Goal: Information Seeking & Learning: Check status

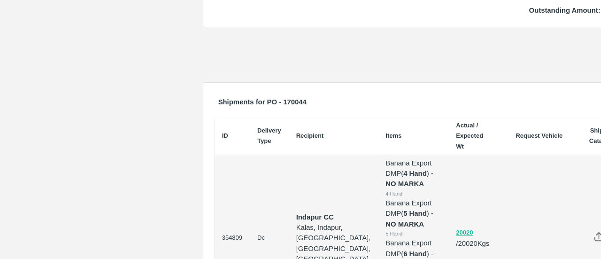
scroll to position [329, 0]
click at [299, 155] on td "Indapur CC Kalas, Indapur, Pune, Maharashtra, India" at bounding box center [334, 238] width 90 height 166
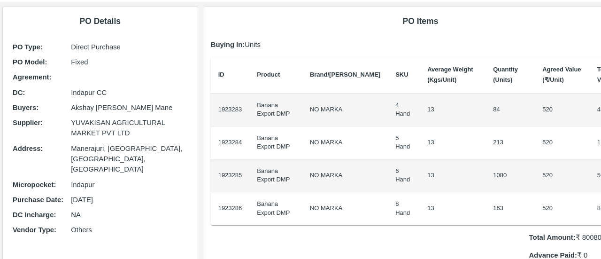
scroll to position [0, 0]
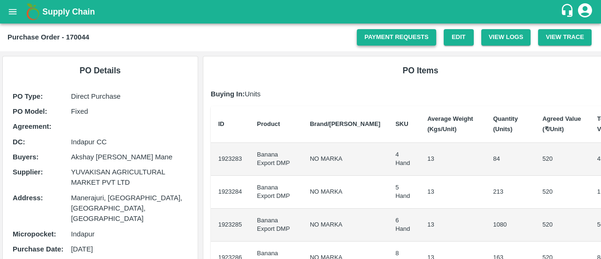
click at [423, 29] on link "Payment Requests" at bounding box center [396, 37] width 79 height 16
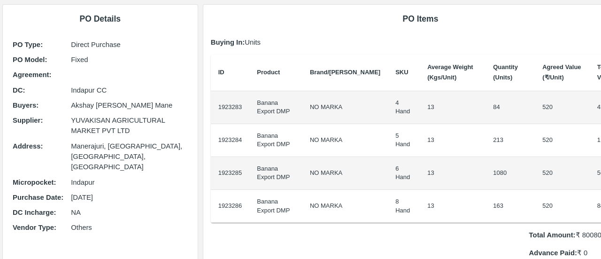
scroll to position [73, 1]
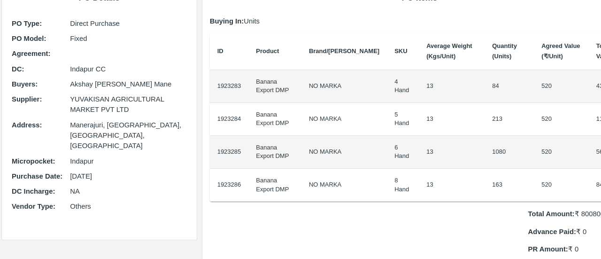
click at [84, 156] on p "Indapur" at bounding box center [128, 161] width 117 height 10
copy p "Indapur"
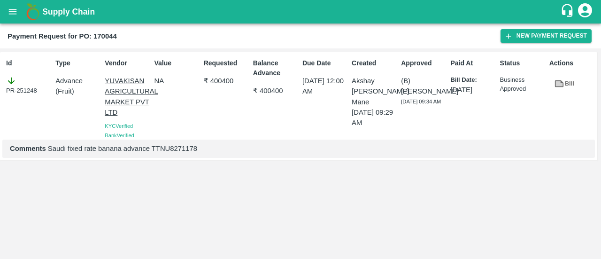
click at [173, 153] on p "Comments Saudi fixed rate banana advance TTNU8271178" at bounding box center [299, 148] width 578 height 10
copy p "TTNU8271178"
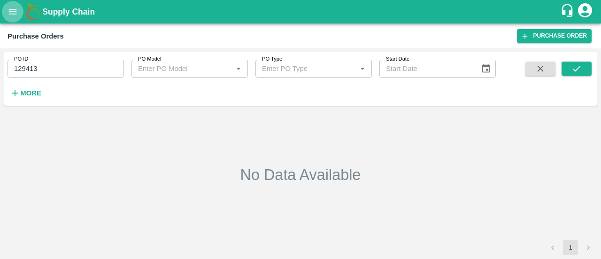
click at [11, 11] on icon "open drawer" at bounding box center [13, 12] width 10 height 10
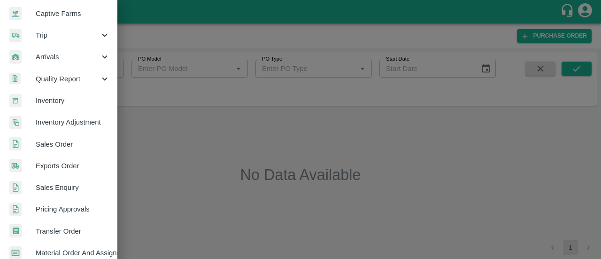
scroll to position [91, 0]
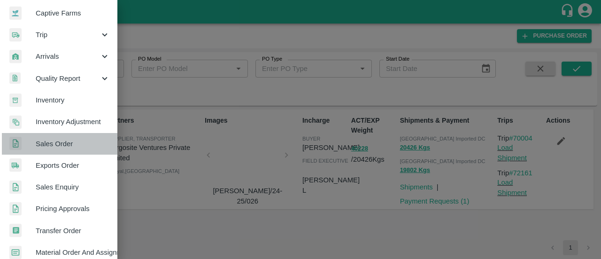
click at [78, 134] on link "Sales Order" at bounding box center [58, 144] width 117 height 22
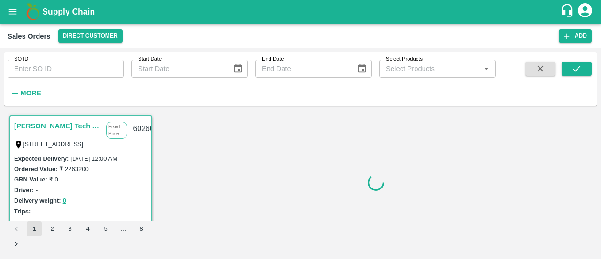
click at [82, 80] on div "SO ID SO ID Start Date Start Date End Date End Date Select Products Select Prod…" at bounding box center [248, 76] width 496 height 49
click at [81, 72] on input "SO ID" at bounding box center [66, 69] width 117 height 18
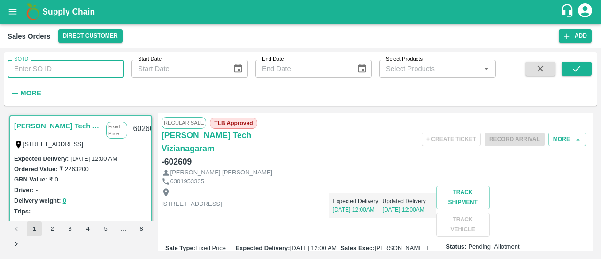
paste input "598172"
type input "598172"
click at [577, 69] on icon "submit" at bounding box center [577, 68] width 10 height 10
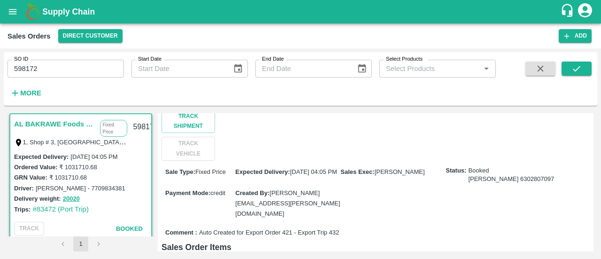
scroll to position [8, 0]
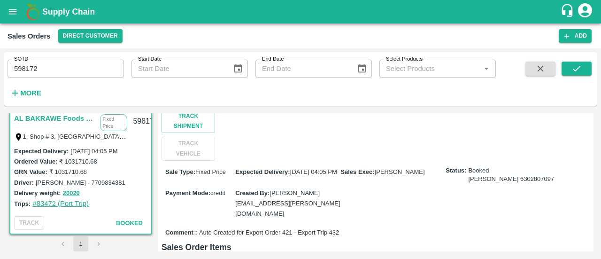
click at [51, 201] on link "#83472 (Port Trip)" at bounding box center [60, 204] width 56 height 8
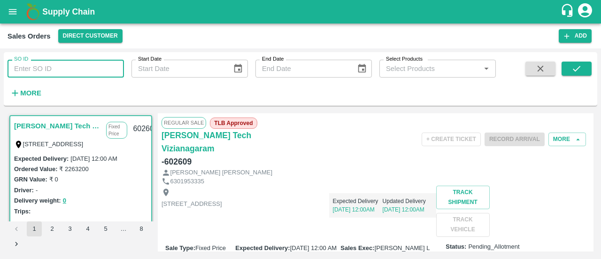
click at [107, 74] on input "SO ID" at bounding box center [66, 69] width 117 height 18
paste input "598172"
type input "598172"
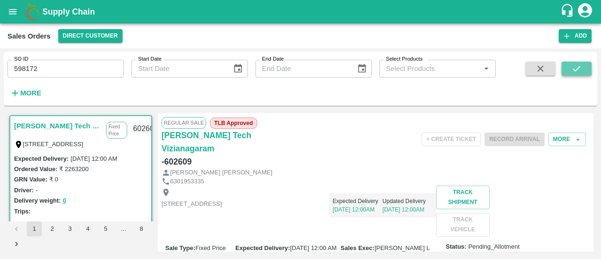
click at [568, 69] on button "submit" at bounding box center [577, 69] width 30 height 14
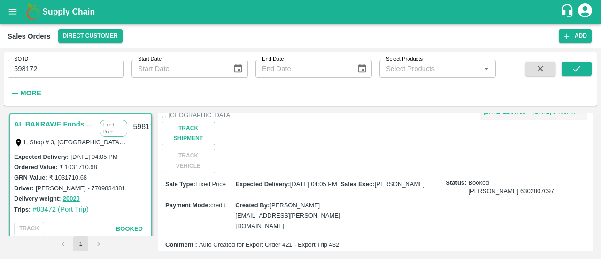
scroll to position [90, 0]
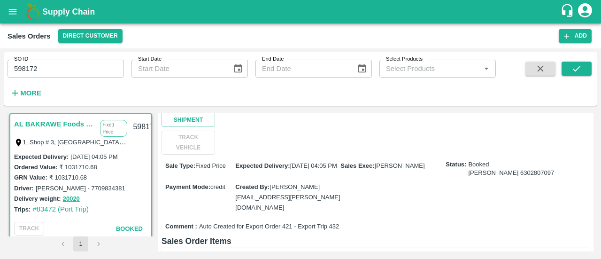
click at [335, 222] on span "Auto Created for Export Order 421 - Export Trip 432" at bounding box center [269, 226] width 140 height 9
copy span "432"
click at [13, 8] on icon "open drawer" at bounding box center [13, 12] width 10 height 10
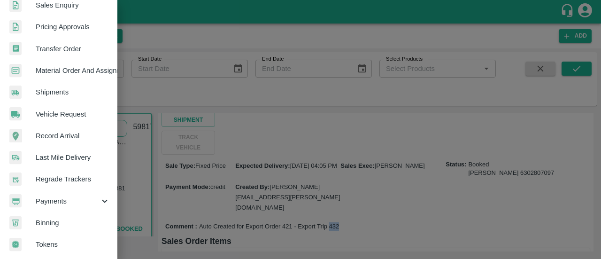
scroll to position [0, 0]
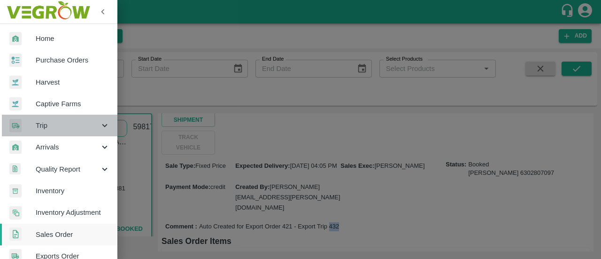
click at [81, 121] on span "Trip" at bounding box center [68, 125] width 64 height 10
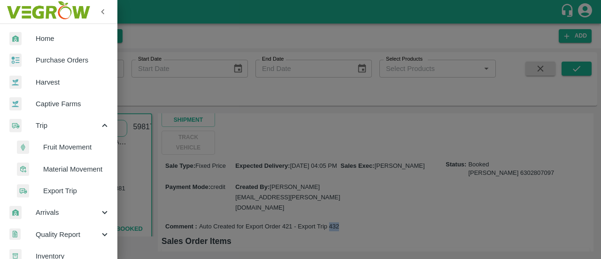
click at [54, 187] on span "Export Trip" at bounding box center [76, 191] width 67 height 10
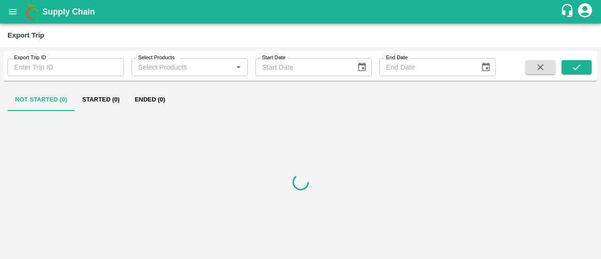
drag, startPoint x: 74, startPoint y: 55, endPoint x: 82, endPoint y: 64, distance: 11.3
click at [82, 64] on div "Export Trip ID Export Trip ID" at bounding box center [62, 63] width 124 height 25
click at [82, 64] on input "Export Trip ID" at bounding box center [66, 67] width 117 height 18
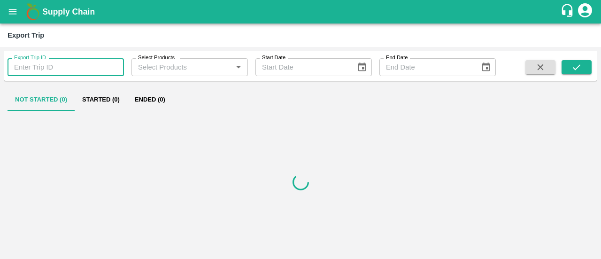
paste input "432"
type input "432"
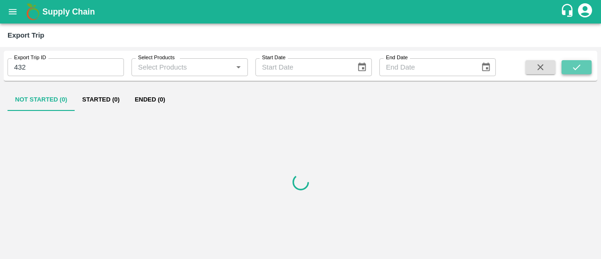
click at [583, 68] on button "submit" at bounding box center [577, 67] width 30 height 14
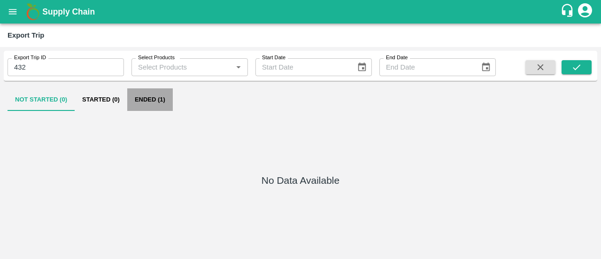
click at [162, 101] on button "Ended (1)" at bounding box center [150, 99] width 46 height 23
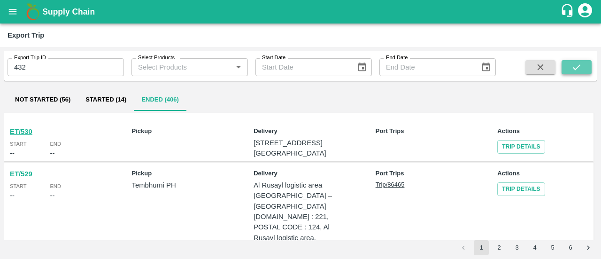
click at [583, 62] on button "submit" at bounding box center [577, 67] width 30 height 14
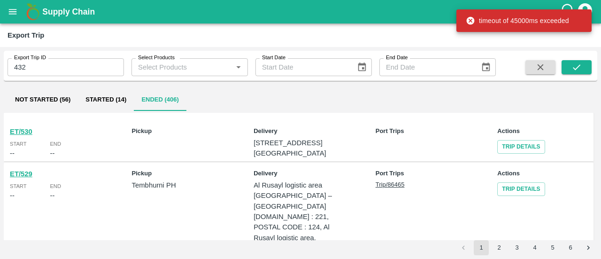
click at [558, 107] on div "Not Started (56) Started (14) Ended (406)" at bounding box center [301, 99] width 586 height 23
click at [576, 69] on icon "submit" at bounding box center [577, 67] width 10 height 10
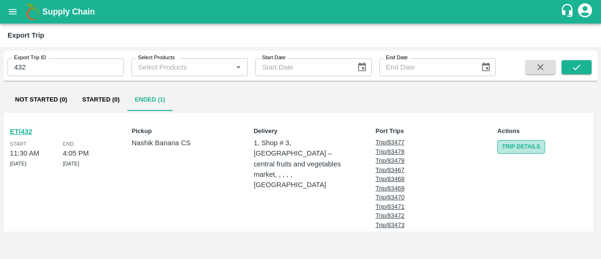
click at [524, 152] on link "Trip Details" at bounding box center [521, 147] width 47 height 14
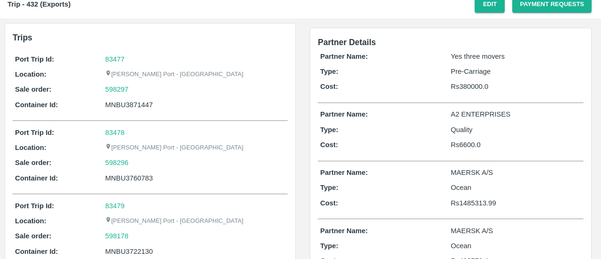
scroll to position [65, 0]
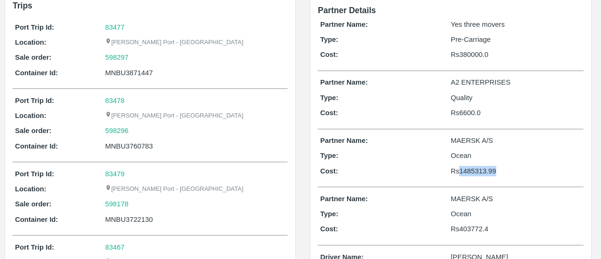
drag, startPoint x: 461, startPoint y: 171, endPoint x: 519, endPoint y: 168, distance: 57.4
click at [519, 168] on p "Rs 1485313.99" at bounding box center [516, 171] width 131 height 10
copy p "1485313.99"
drag, startPoint x: 459, startPoint y: 228, endPoint x: 506, endPoint y: 229, distance: 47.9
click at [506, 229] on p "Rs 403772.4" at bounding box center [516, 229] width 131 height 10
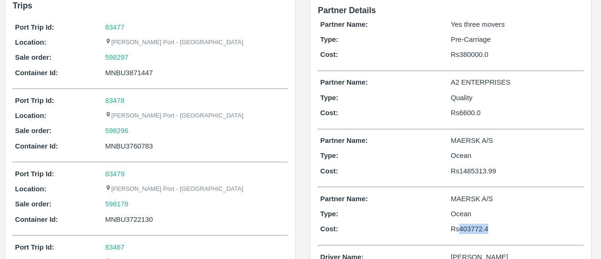
copy p "403772.4"
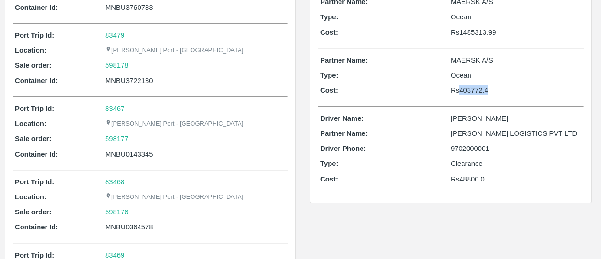
scroll to position [206, 0]
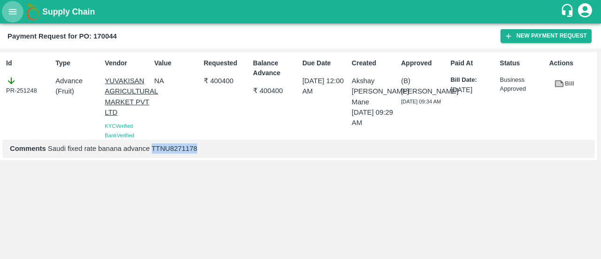
click at [12, 13] on icon "open drawer" at bounding box center [13, 12] width 10 height 10
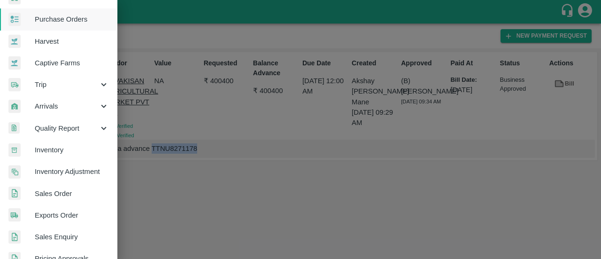
scroll to position [92, 1]
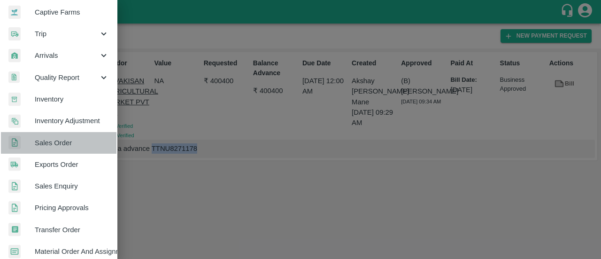
click at [61, 143] on span "Sales Order" at bounding box center [72, 143] width 74 height 10
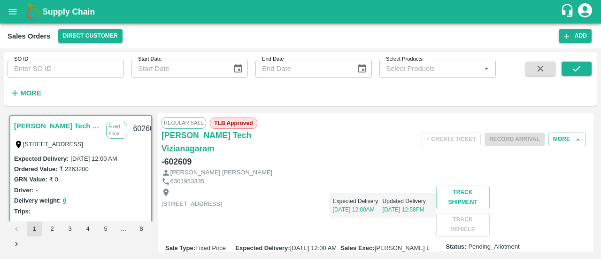
click at [417, 68] on input "Select Products" at bounding box center [429, 68] width 95 height 12
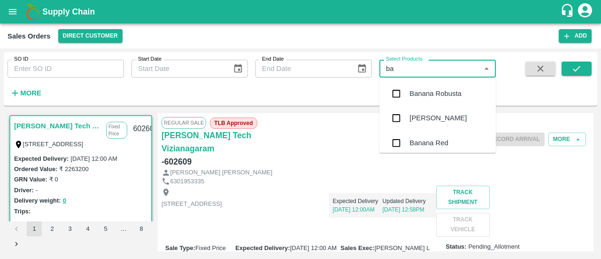
type input "b"
type input "dmp"
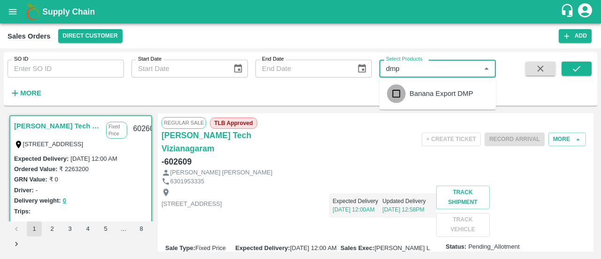
click at [401, 100] on input "checkbox" at bounding box center [396, 93] width 19 height 19
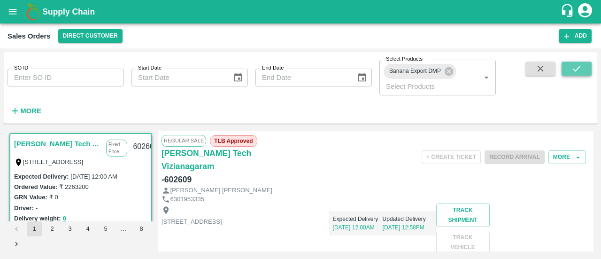
click at [584, 71] on button "submit" at bounding box center [577, 69] width 30 height 14
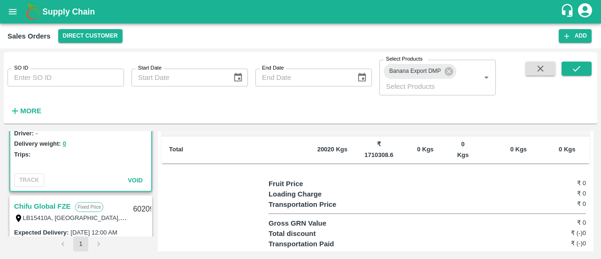
scroll to position [67, 0]
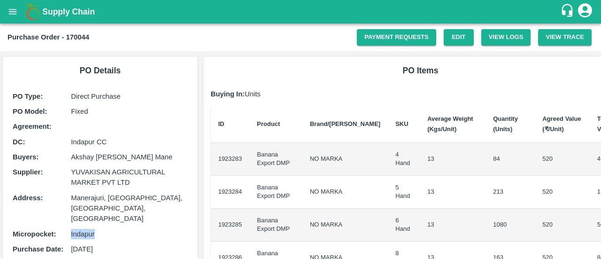
scroll to position [0, 1]
click at [421, 38] on link "Payment Requests" at bounding box center [395, 37] width 79 height 16
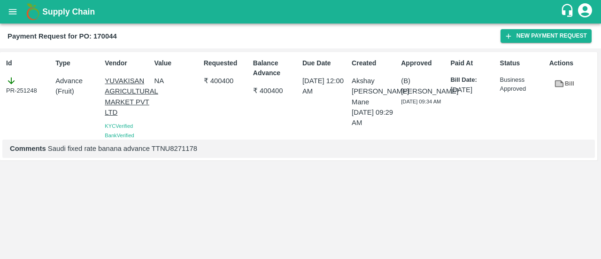
click at [190, 145] on p "Comments Saudi fixed rate banana advance TTNU8271178" at bounding box center [299, 148] width 578 height 10
copy p "TTNU8271178"
click at [13, 10] on icon "open drawer" at bounding box center [13, 11] width 8 height 5
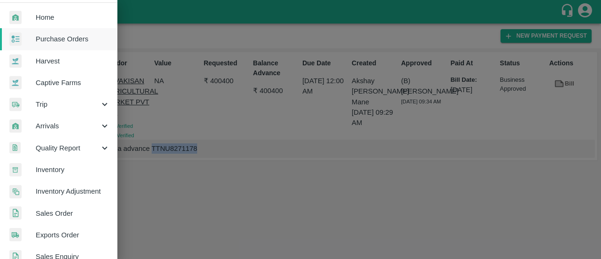
scroll to position [32, 0]
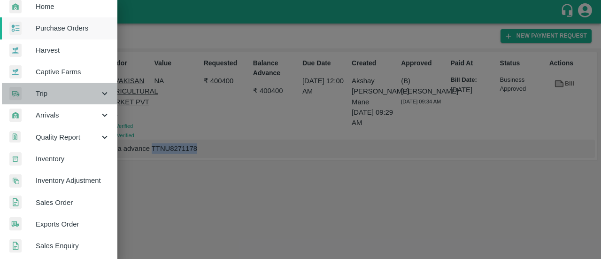
click at [70, 99] on div "Trip" at bounding box center [58, 94] width 117 height 22
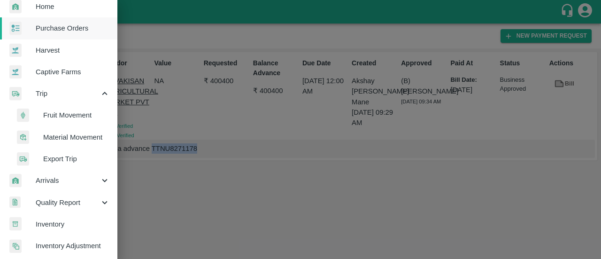
click at [55, 154] on span "Export Trip" at bounding box center [76, 159] width 67 height 10
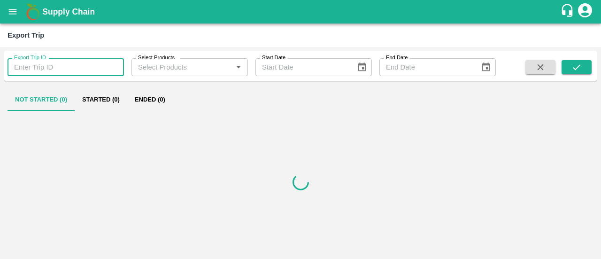
click at [109, 65] on input "Export Trip ID" at bounding box center [66, 67] width 117 height 18
paste input "497"
type input "497"
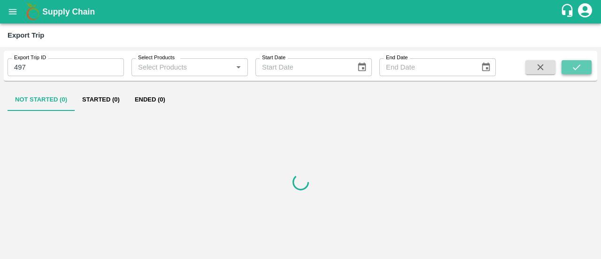
click at [577, 66] on icon "submit" at bounding box center [577, 67] width 10 height 10
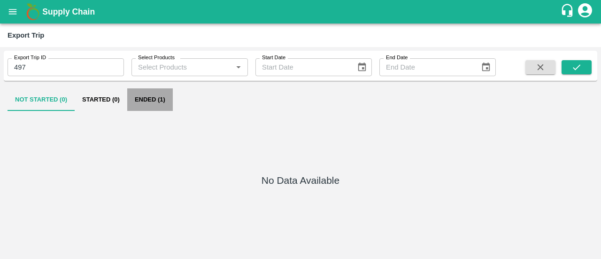
click at [138, 106] on button "Ended (1)" at bounding box center [150, 99] width 46 height 23
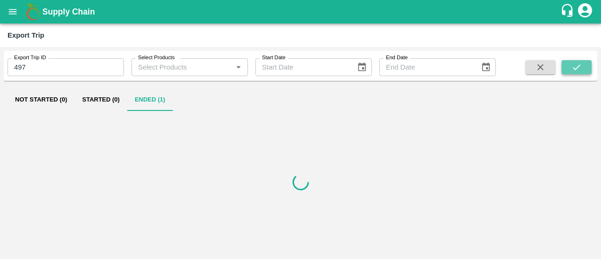
click at [582, 65] on icon "submit" at bounding box center [577, 67] width 10 height 10
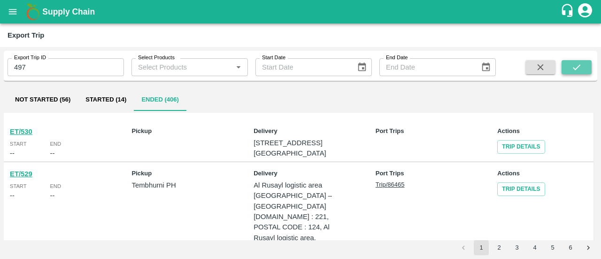
click at [589, 72] on button "submit" at bounding box center [577, 67] width 30 height 14
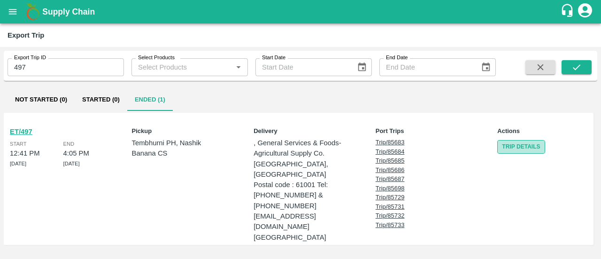
click at [511, 143] on link "Trip Details" at bounding box center [521, 147] width 47 height 14
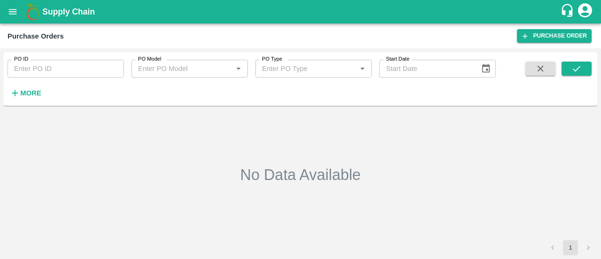
type input "129413"
click at [10, 14] on icon "open drawer" at bounding box center [13, 11] width 8 height 5
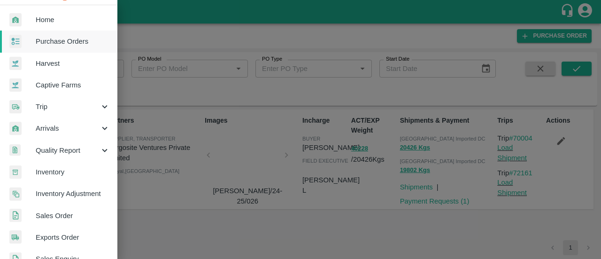
scroll to position [44, 0]
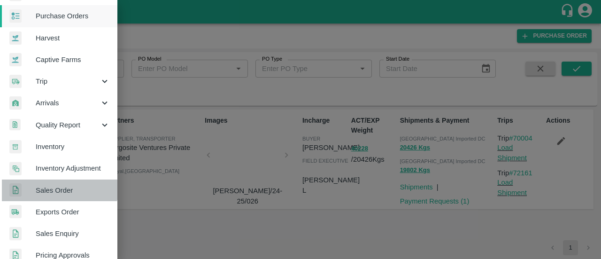
click at [59, 186] on span "Sales Order" at bounding box center [73, 190] width 74 height 10
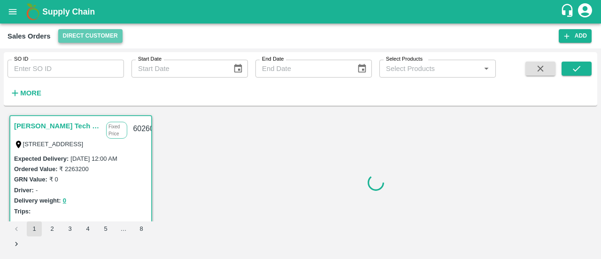
click at [105, 30] on button "Direct Customer" at bounding box center [90, 36] width 64 height 14
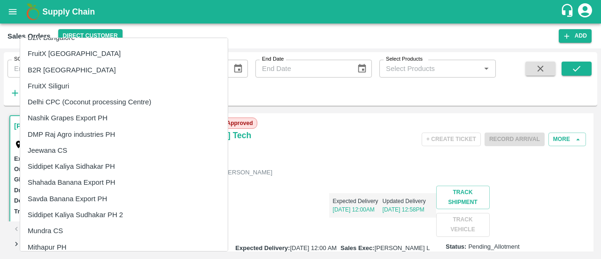
scroll to position [245, 0]
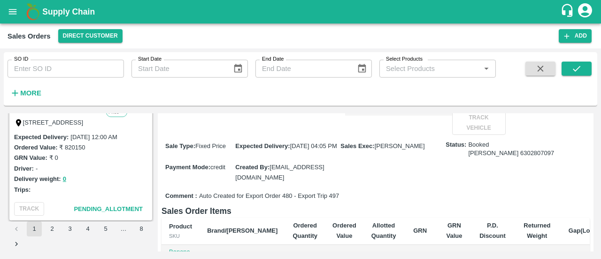
scroll to position [74, 0]
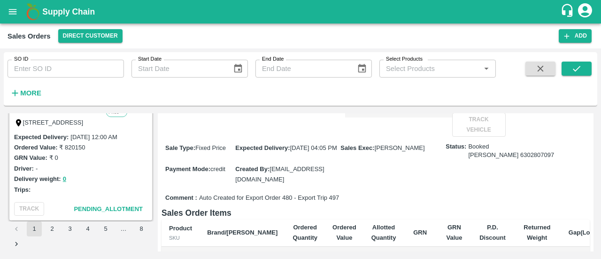
click at [338, 202] on span "Auto Created for Export Order 480 - Export Trip 497" at bounding box center [269, 198] width 140 height 9
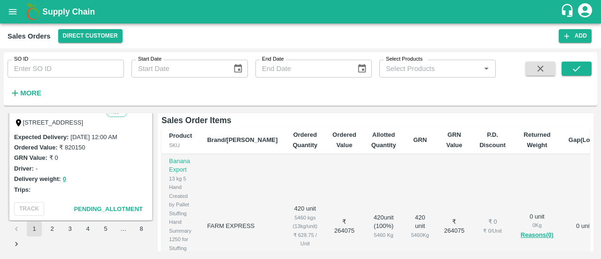
scroll to position [0, 0]
click at [334, 110] on span "Auto Created for Export Order 480 - Export Trip 497" at bounding box center [269, 105] width 140 height 9
copy span "497"
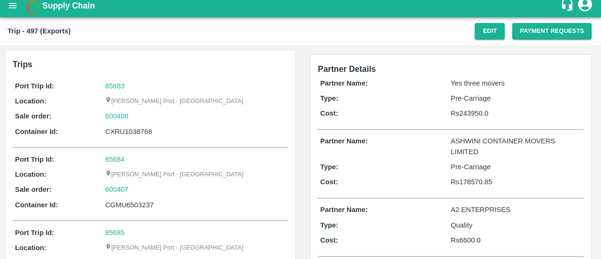
scroll to position [564, 0]
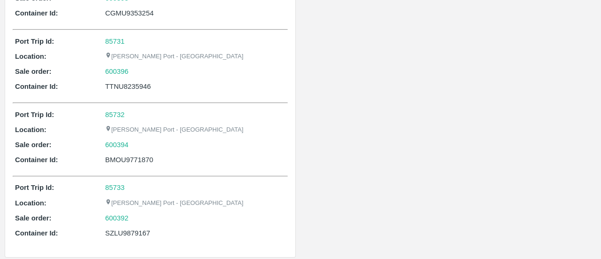
click at [165, 163] on div "Port Trip Id: 85732 Location: [PERSON_NAME][GEOGRAPHIC_DATA] - Nhava Sheva Sale…" at bounding box center [150, 139] width 275 height 65
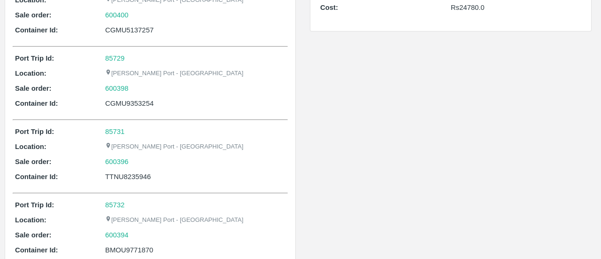
scroll to position [473, 0]
click at [115, 202] on link "85732" at bounding box center [114, 206] width 19 height 8
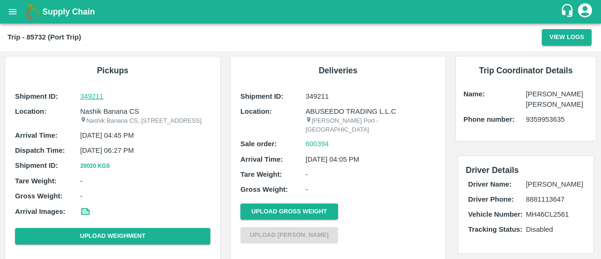
click at [98, 93] on p "349211" at bounding box center [145, 96] width 130 height 10
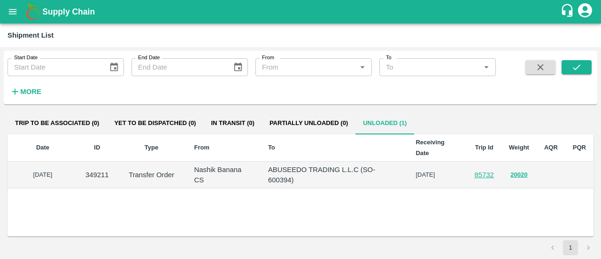
click at [368, 164] on p "ABUSEEDO TRADING L.L.C (SO-600394)" at bounding box center [334, 174] width 132 height 21
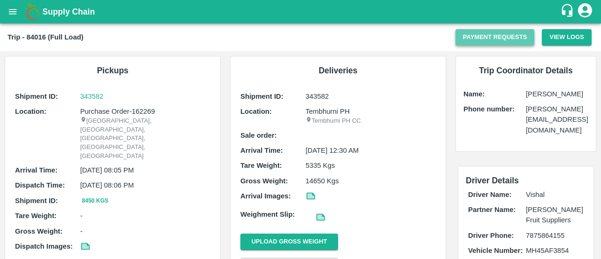
click at [506, 31] on button "Payment Requests" at bounding box center [495, 37] width 79 height 16
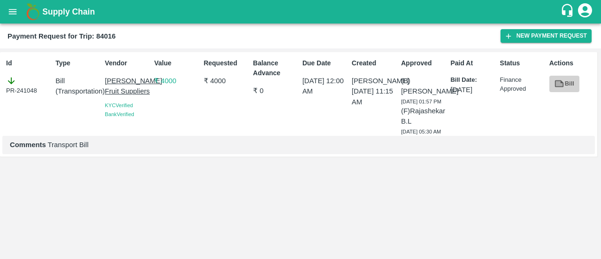
click at [556, 80] on icon at bounding box center [559, 83] width 10 height 10
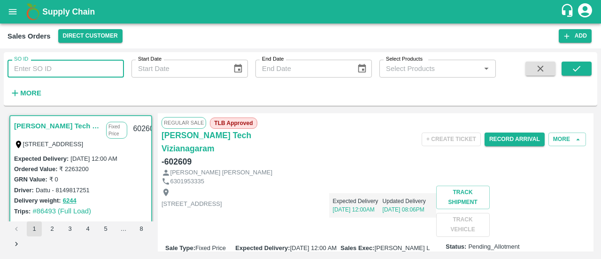
click at [16, 73] on input "SO ID" at bounding box center [66, 69] width 117 height 18
type input "602185"
click at [571, 70] on button "submit" at bounding box center [577, 69] width 30 height 14
